Goal: Find specific page/section: Find specific page/section

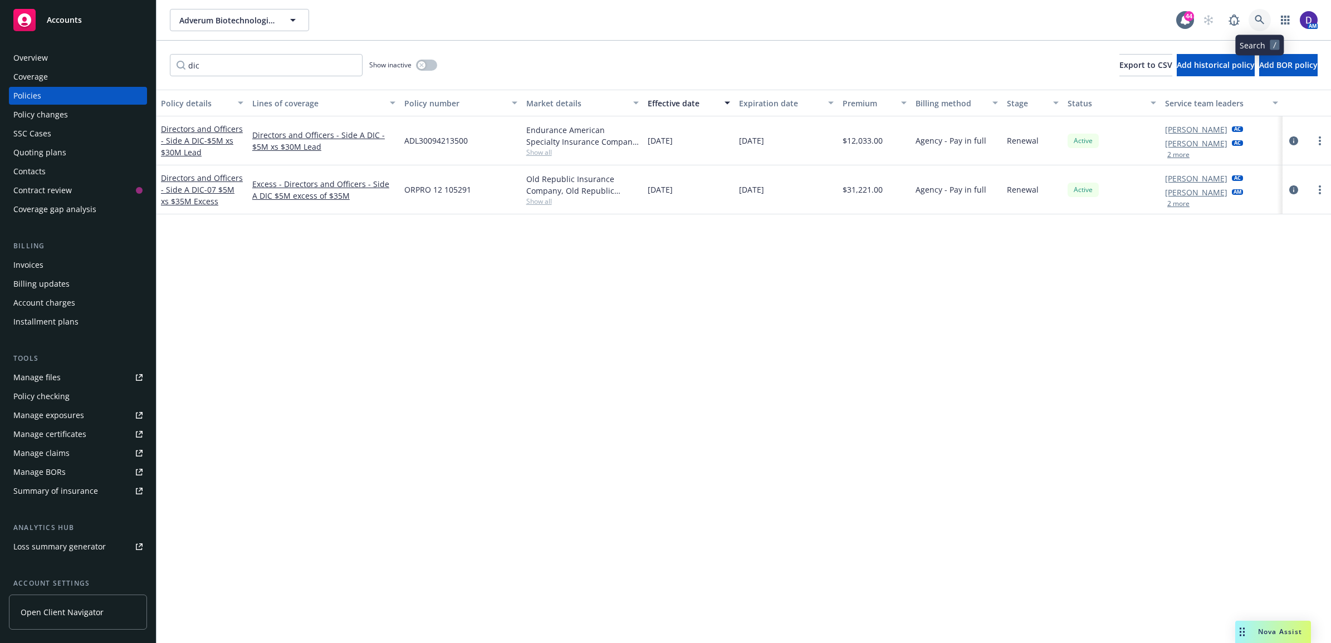
click at [1260, 15] on icon at bounding box center [1260, 20] width 10 height 10
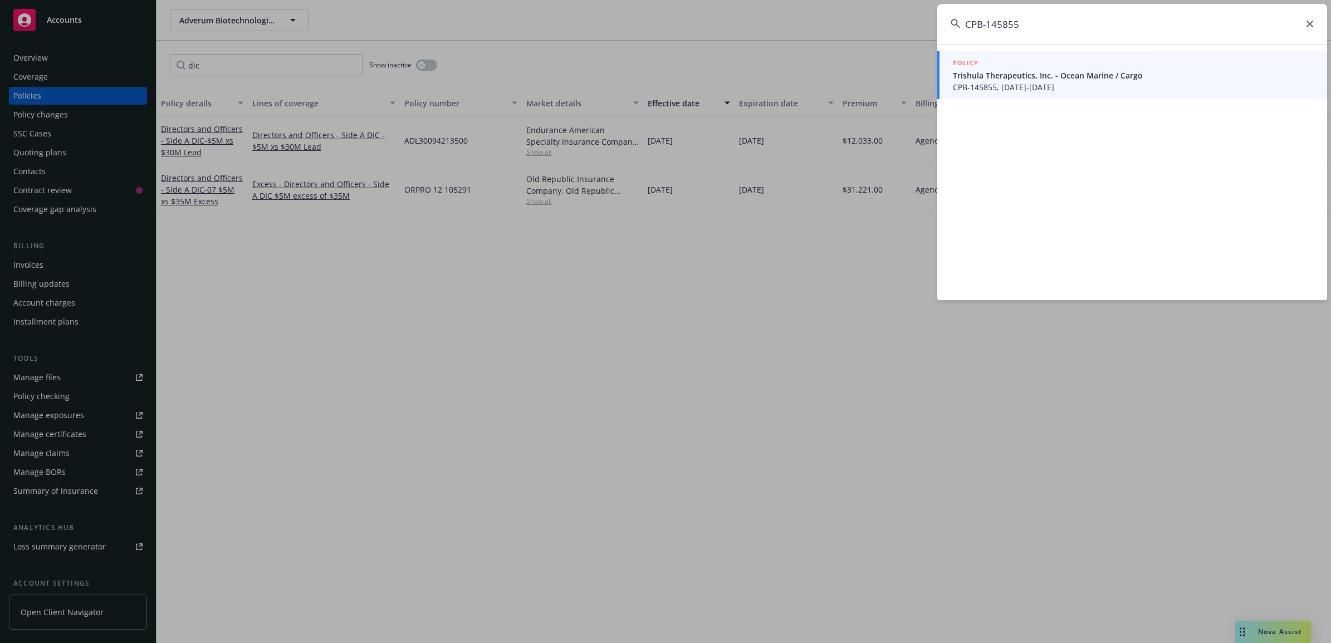
type input "CPB-145855"
click at [1035, 73] on span "Trishula Therapeutics, Inc. - Ocean Marine / Cargo" at bounding box center [1133, 76] width 361 height 12
